Goal: Check status

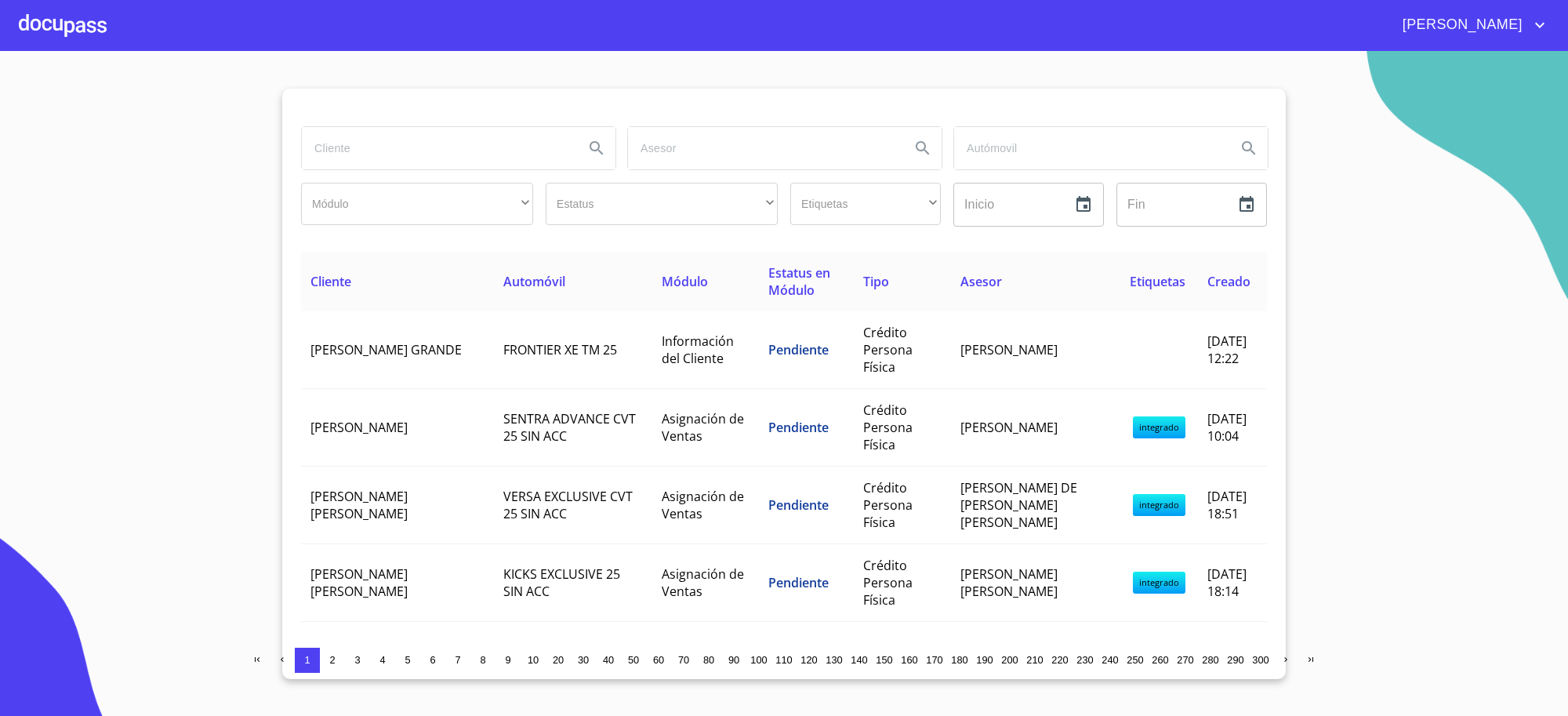
click at [488, 155] on input "search" at bounding box center [436, 148] width 270 height 42
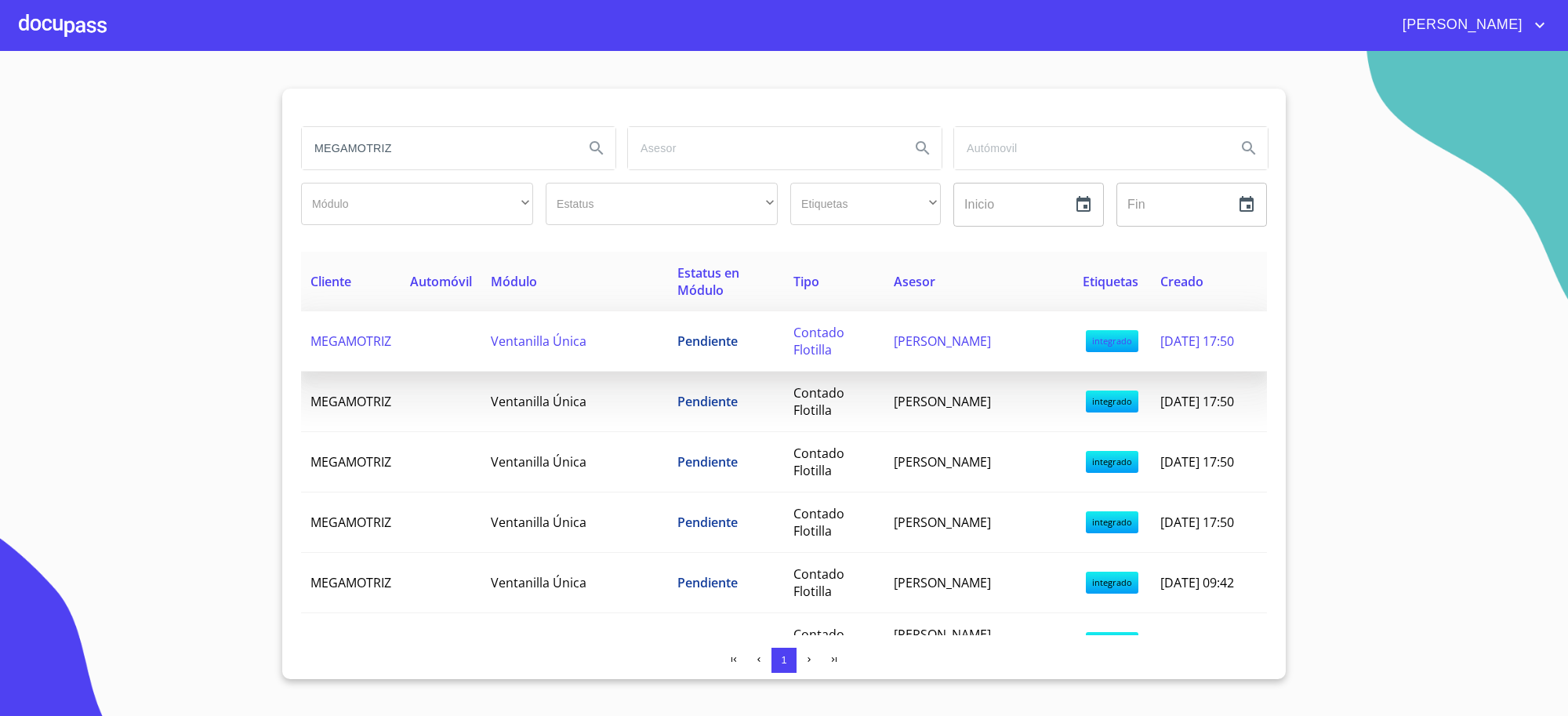
type input "MEGAMOTRIZ"
click at [571, 357] on td "Ventanilla Única" at bounding box center [575, 341] width 187 height 60
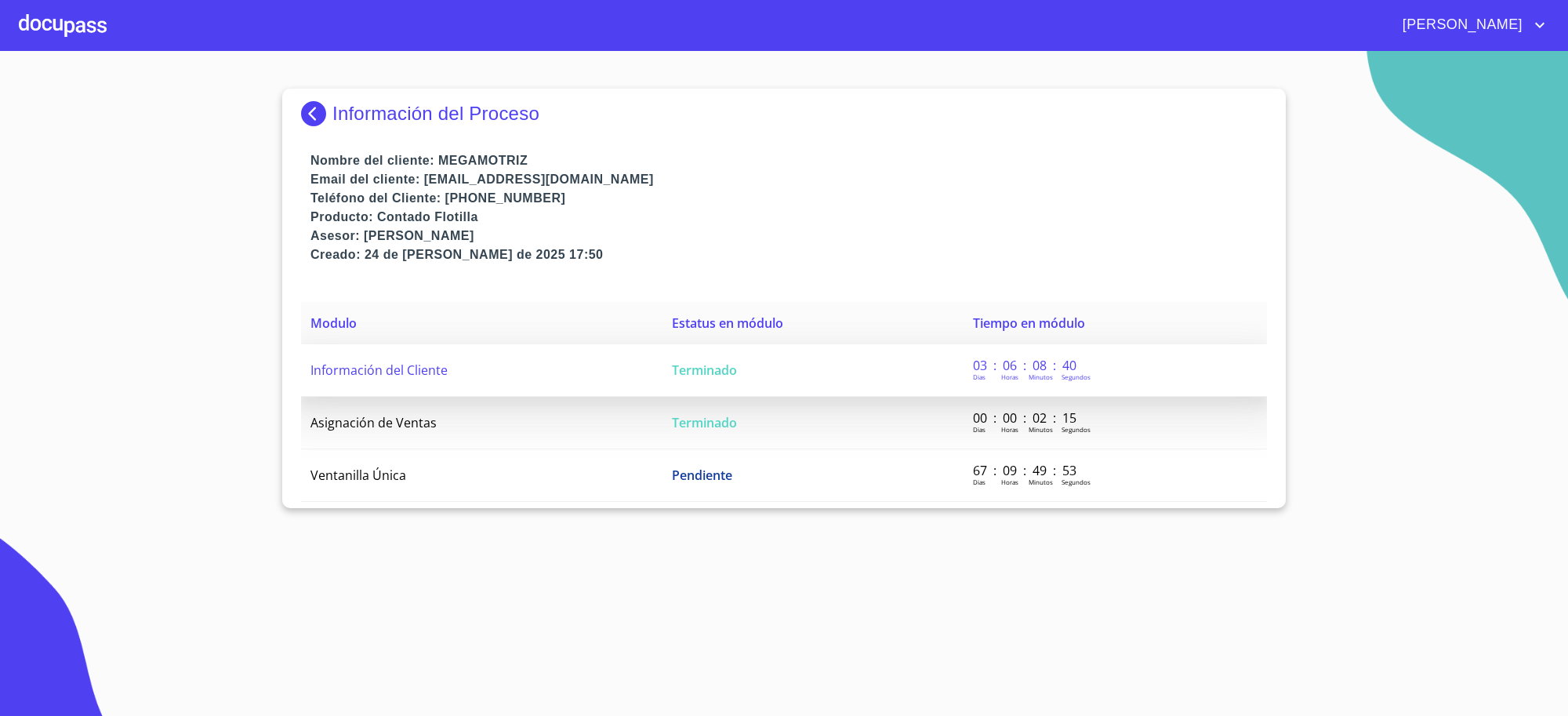
click at [700, 386] on td "Terminado" at bounding box center [813, 370] width 302 height 53
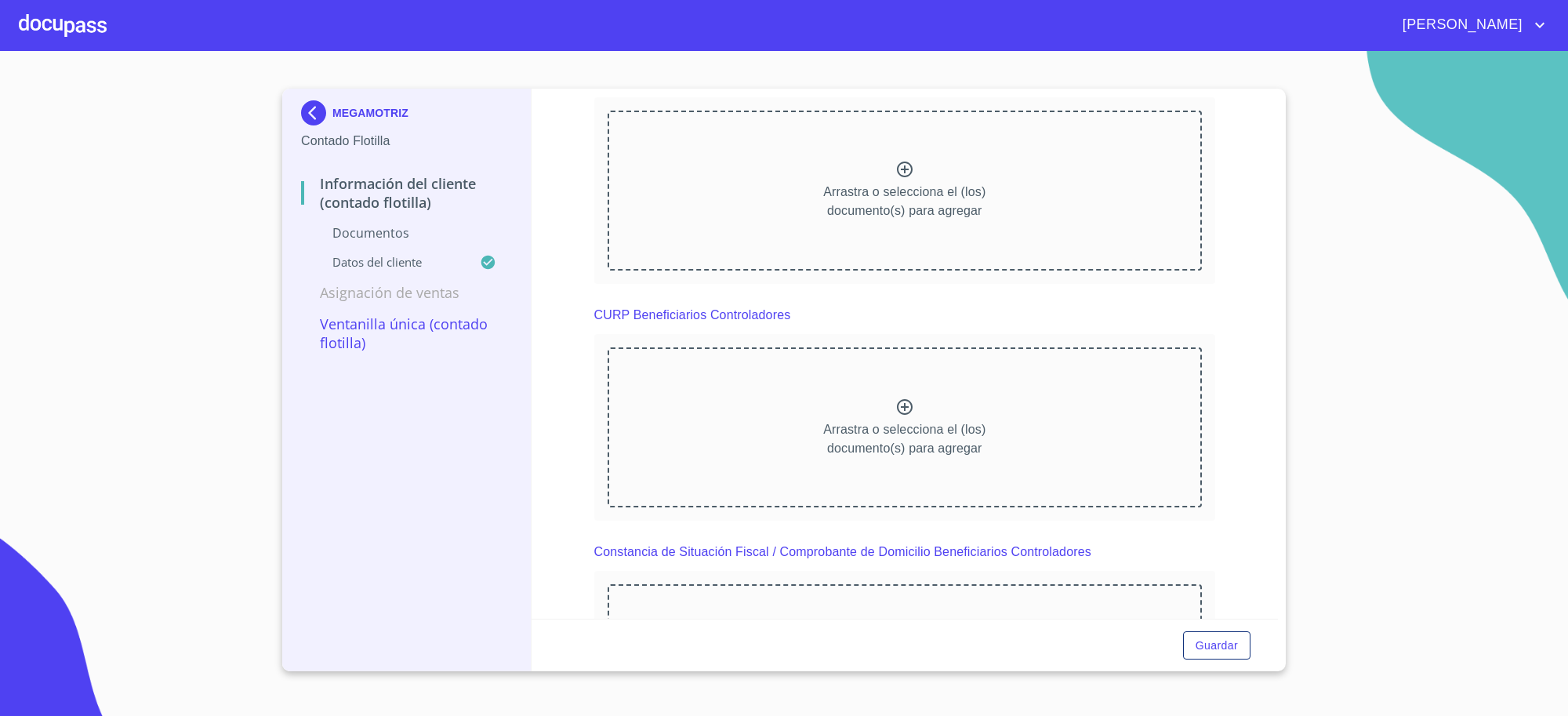
scroll to position [4183, 0]
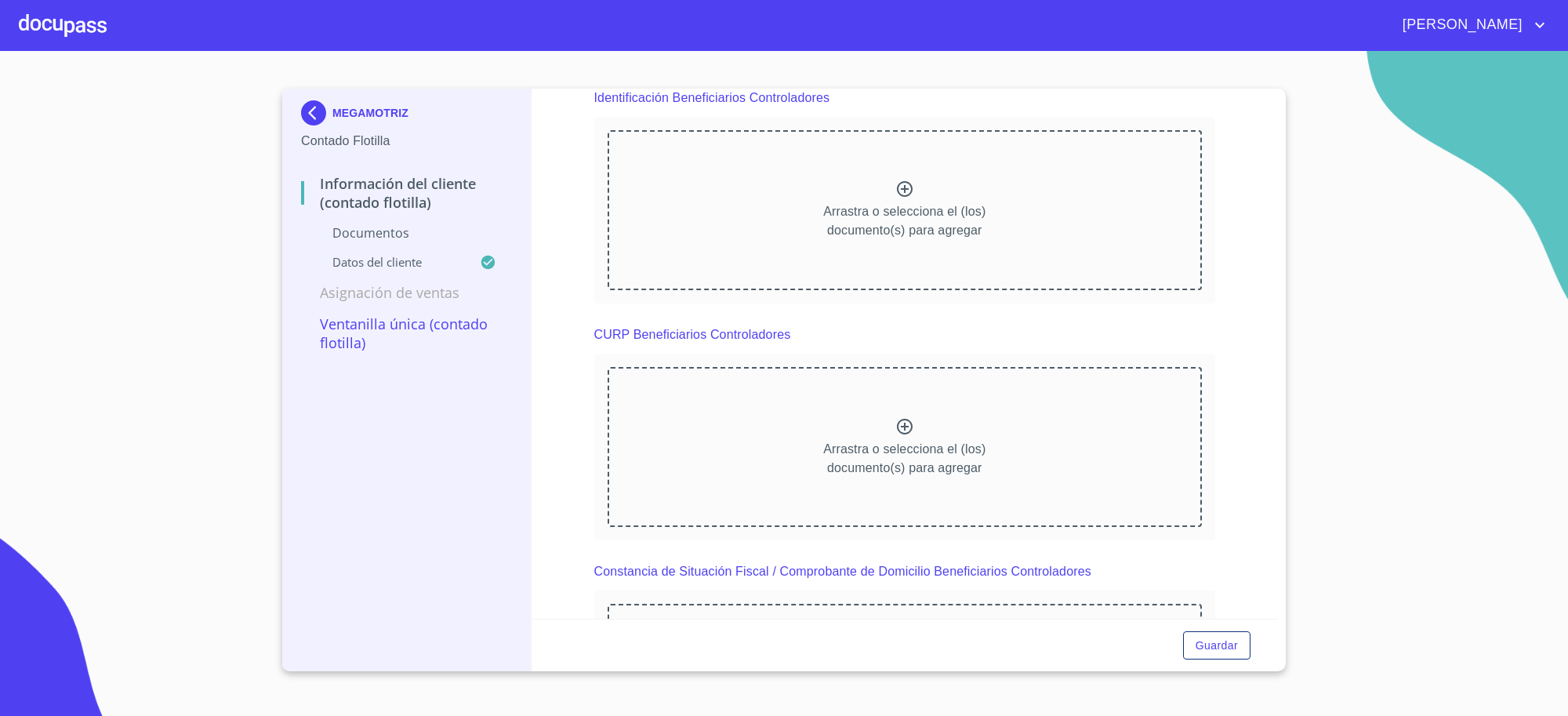
click at [330, 115] on img at bounding box center [317, 113] width 31 height 25
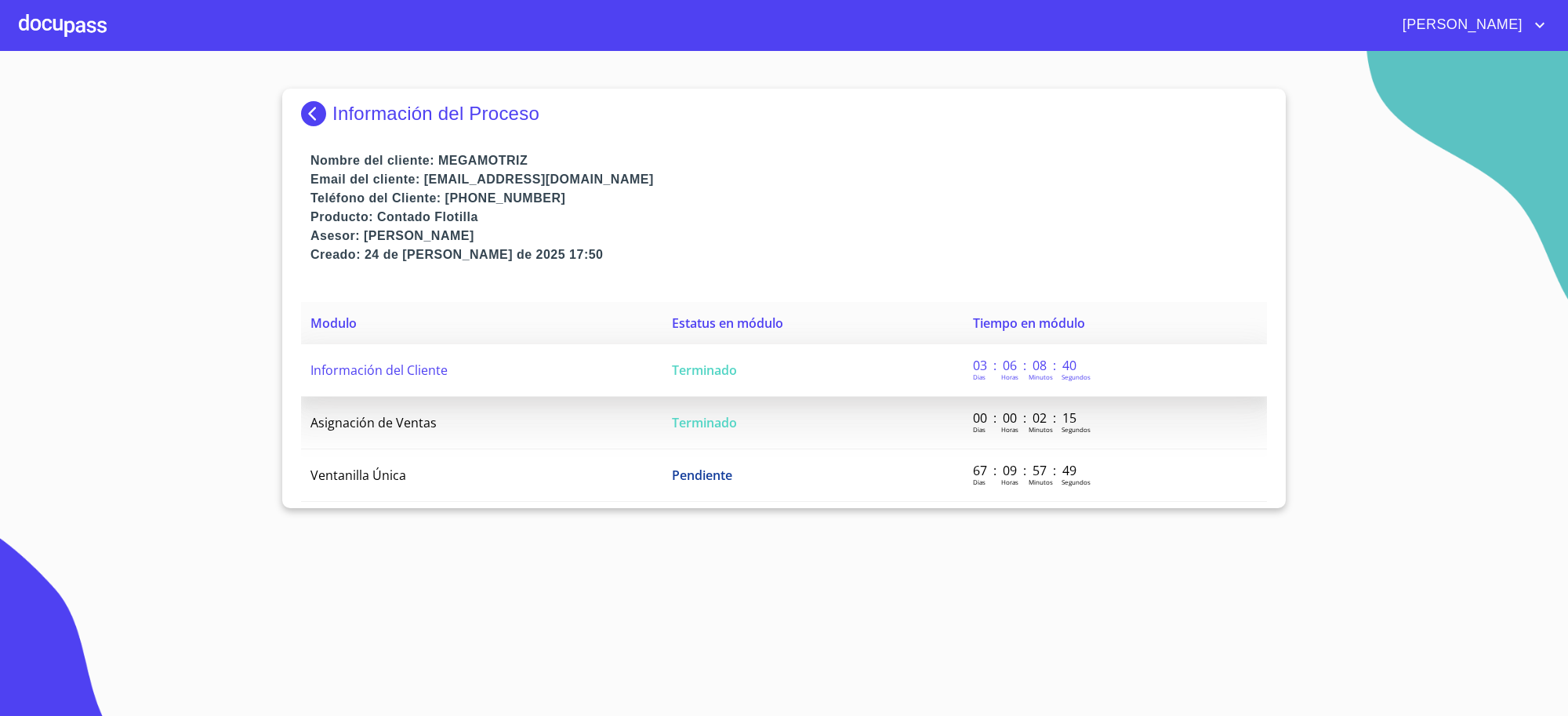
click at [747, 353] on td "Terminado" at bounding box center [813, 370] width 302 height 53
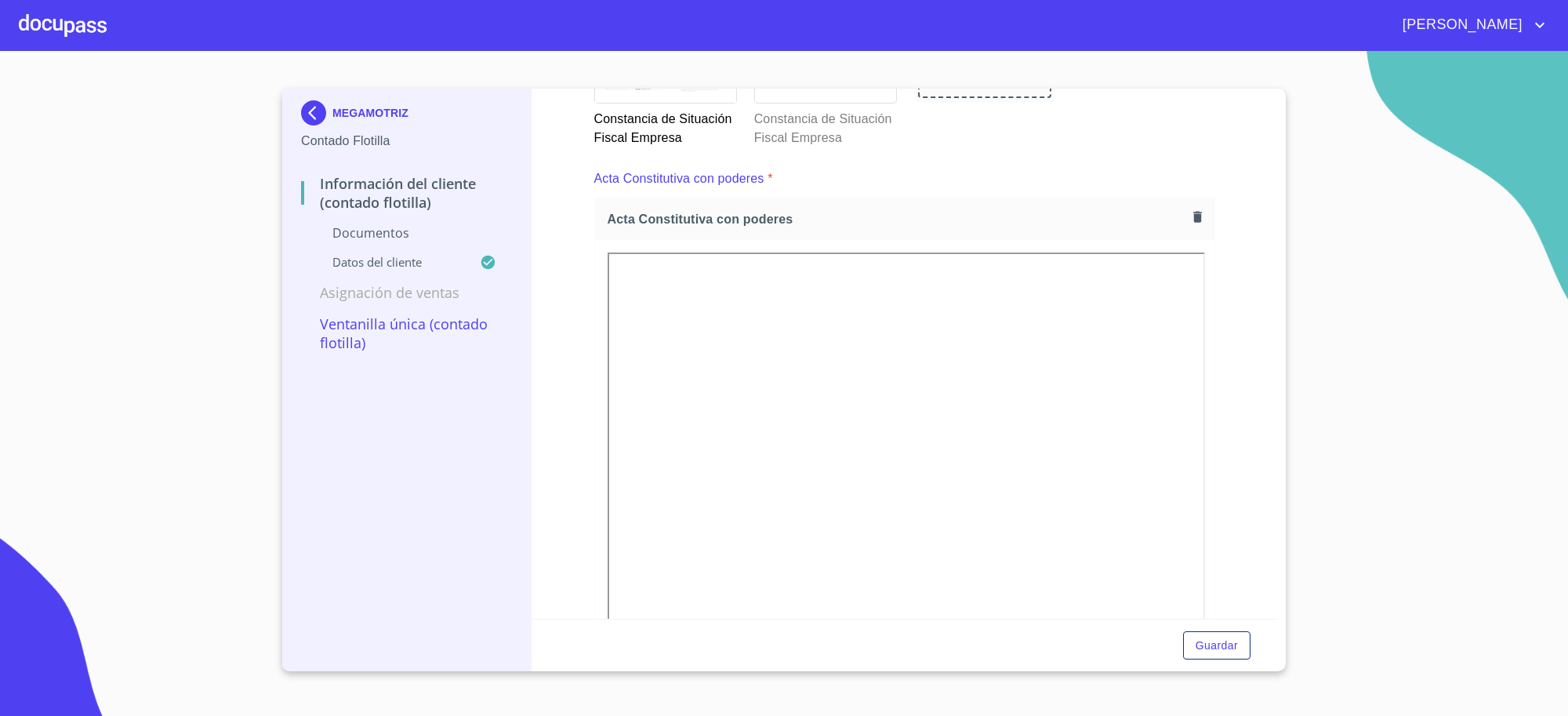
scroll to position [1961, 0]
